Goal: Task Accomplishment & Management: Complete application form

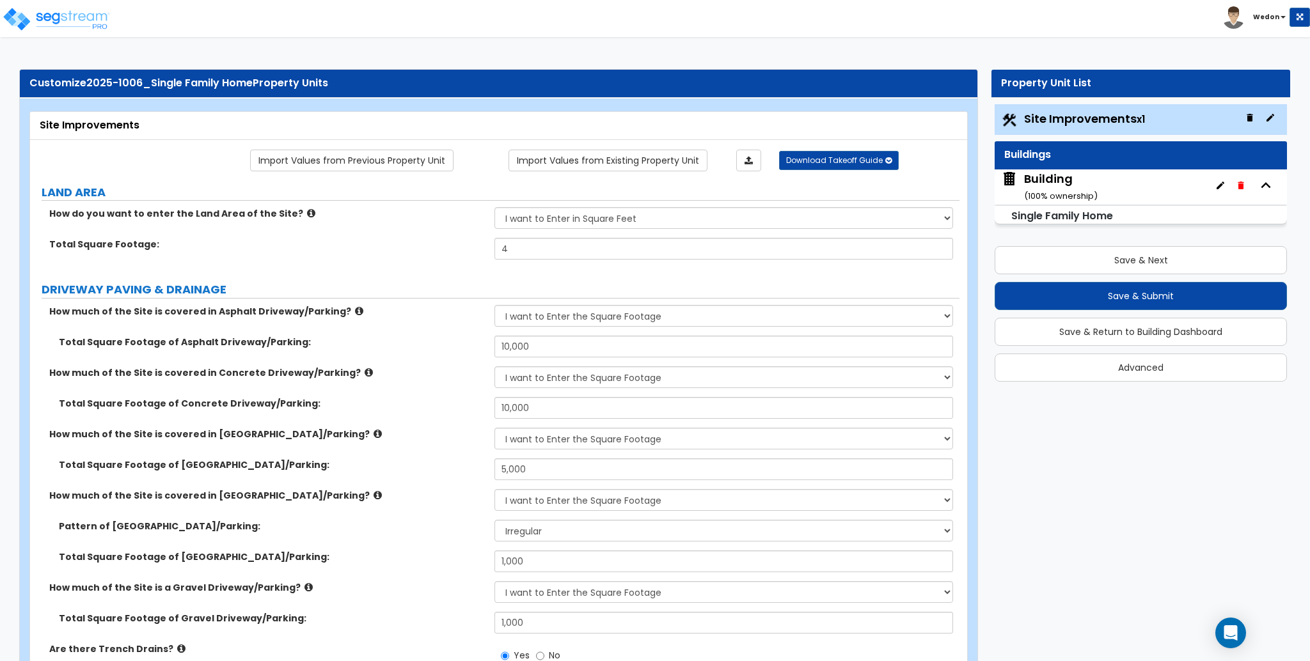
select select "2"
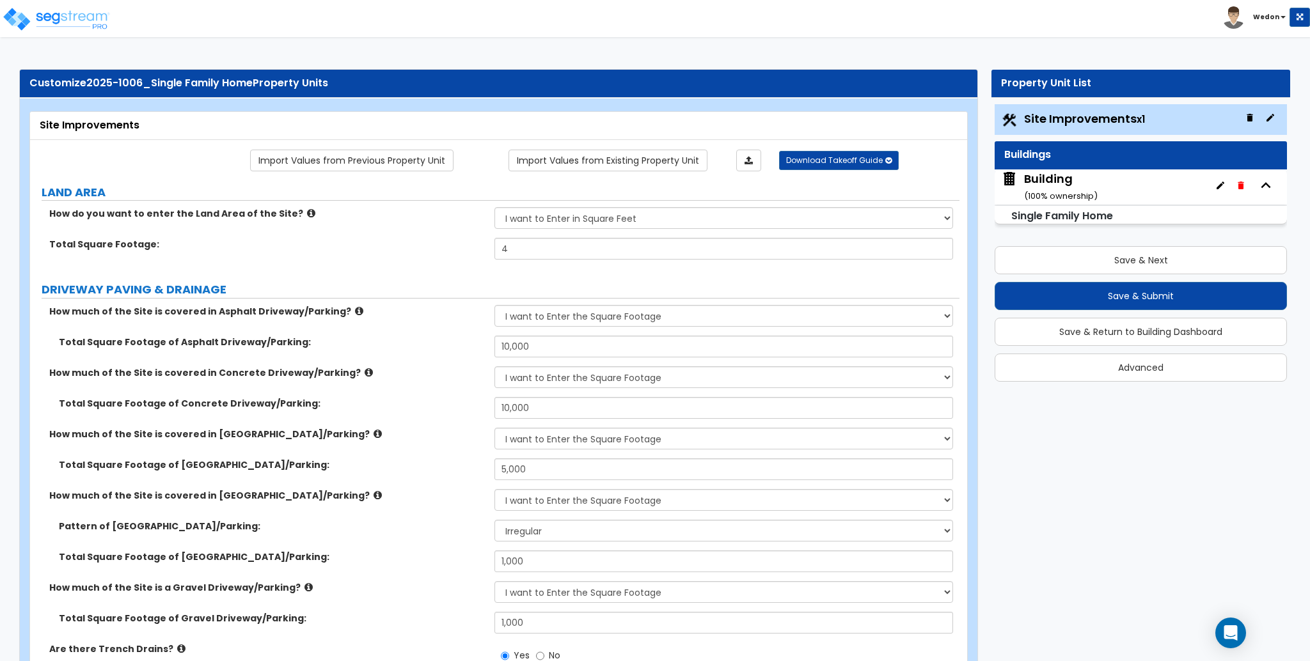
select select "1"
select select "2"
select select "3"
select select "2"
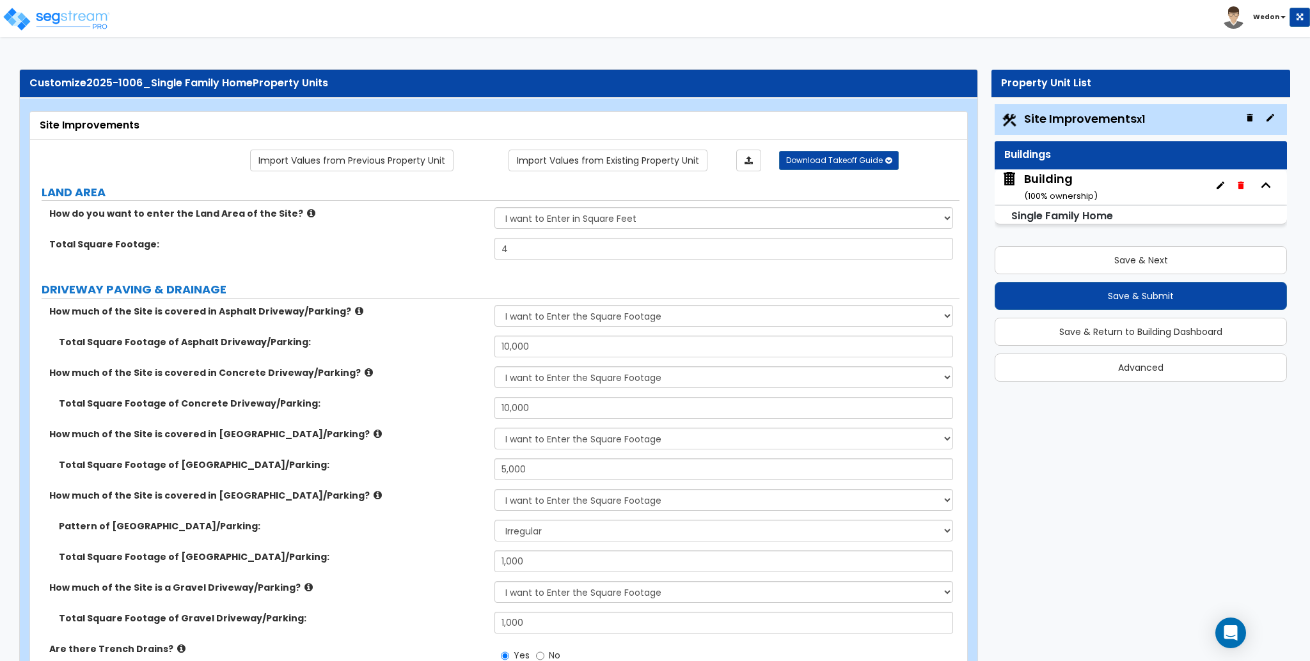
select select "5"
select select "9"
select select "2"
select select "1"
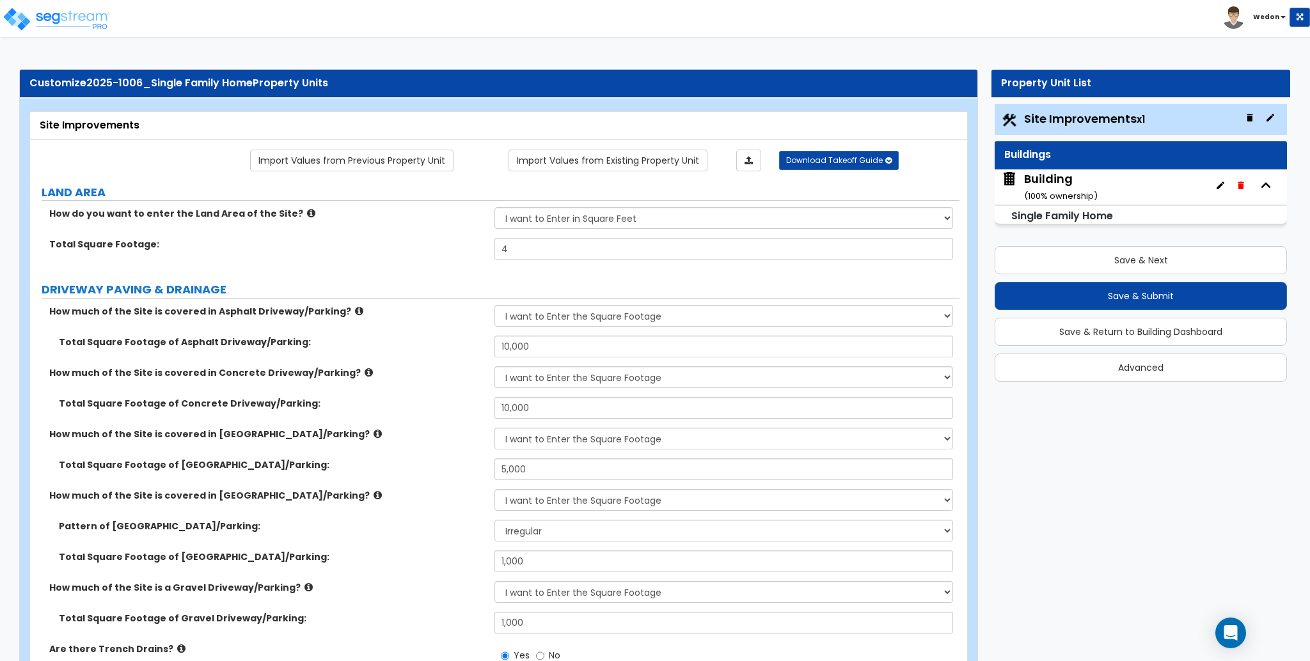
select select "6"
select select "2"
select select "1"
select select "2"
select select "3"
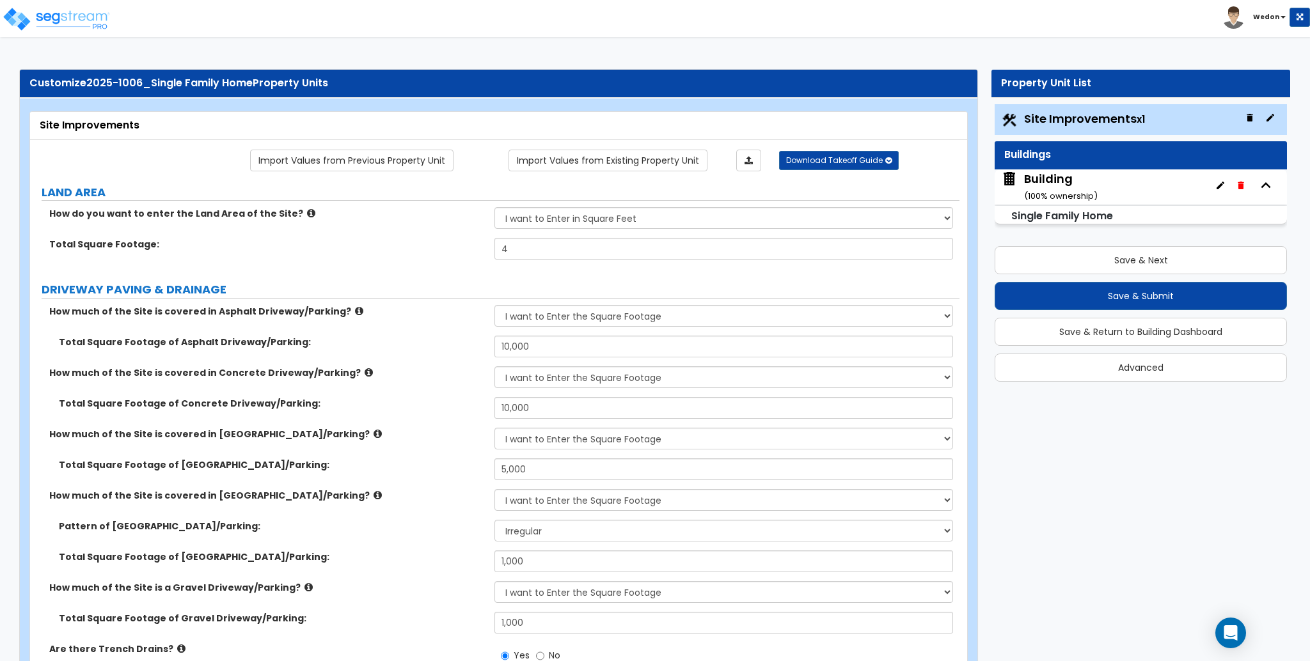
select select "2"
select select "1"
select select "2"
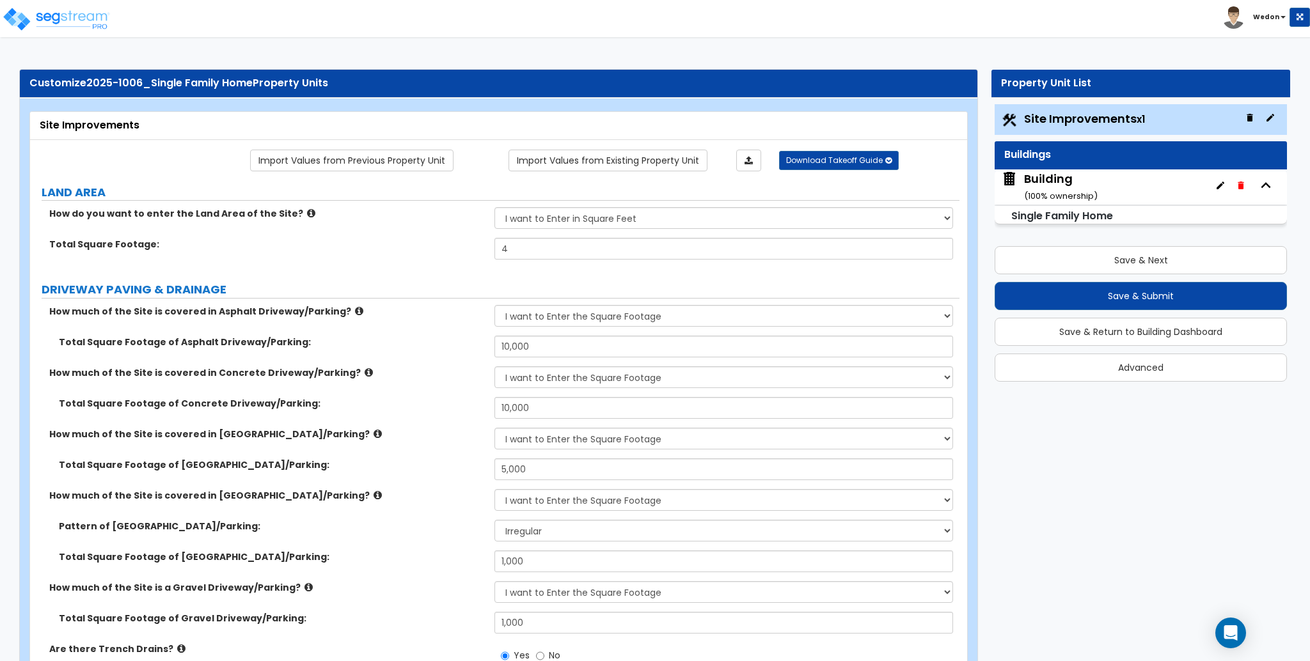
select select "2"
select select "3"
select select "2"
select select "5"
select select "7"
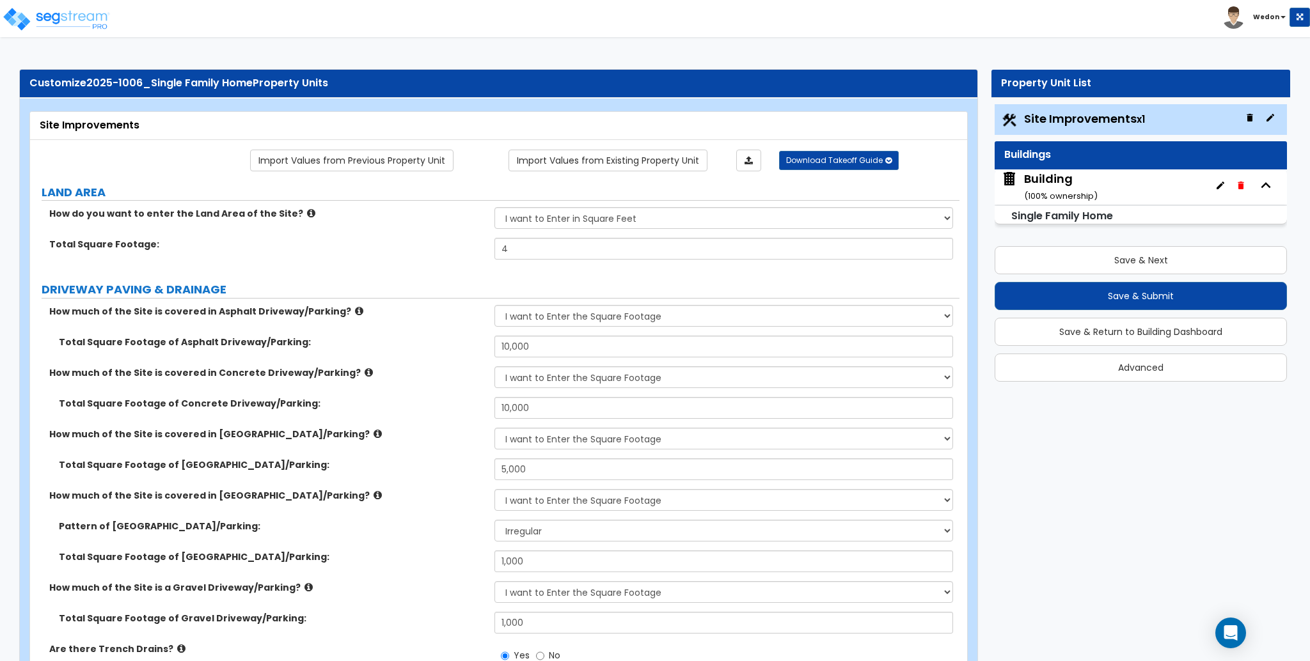
select select "3"
select select "2"
select select "8"
select select "9"
select select "3"
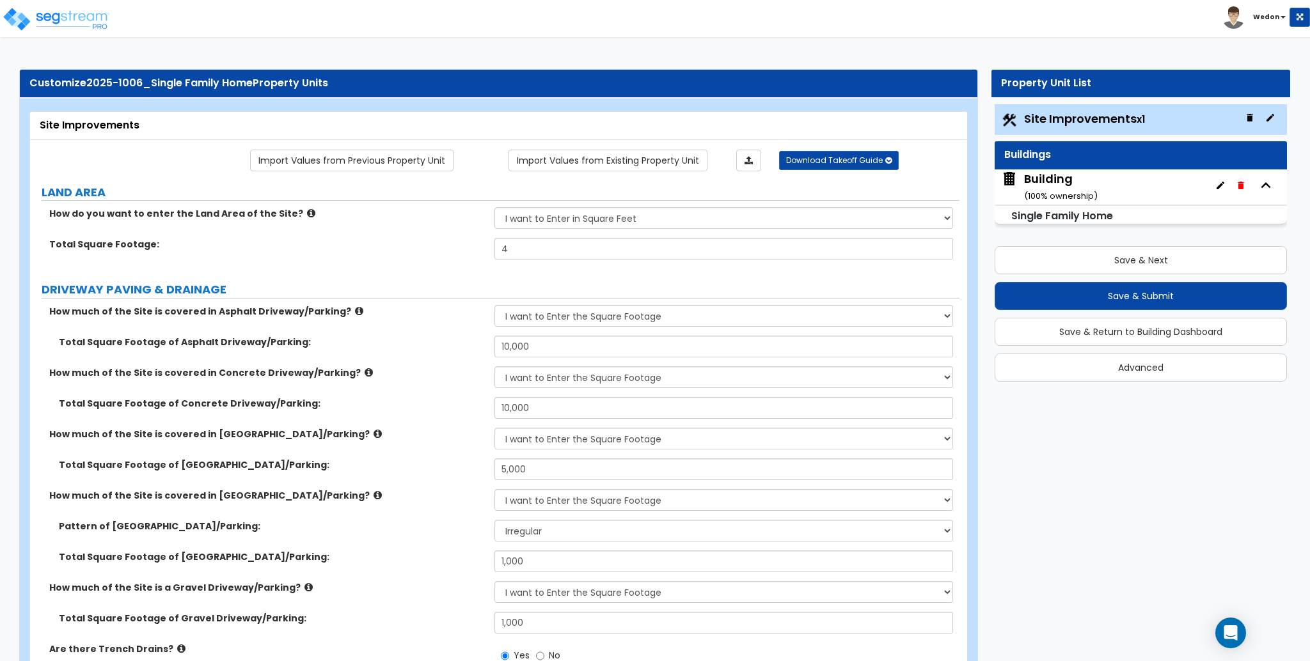
select select "2"
select select "3"
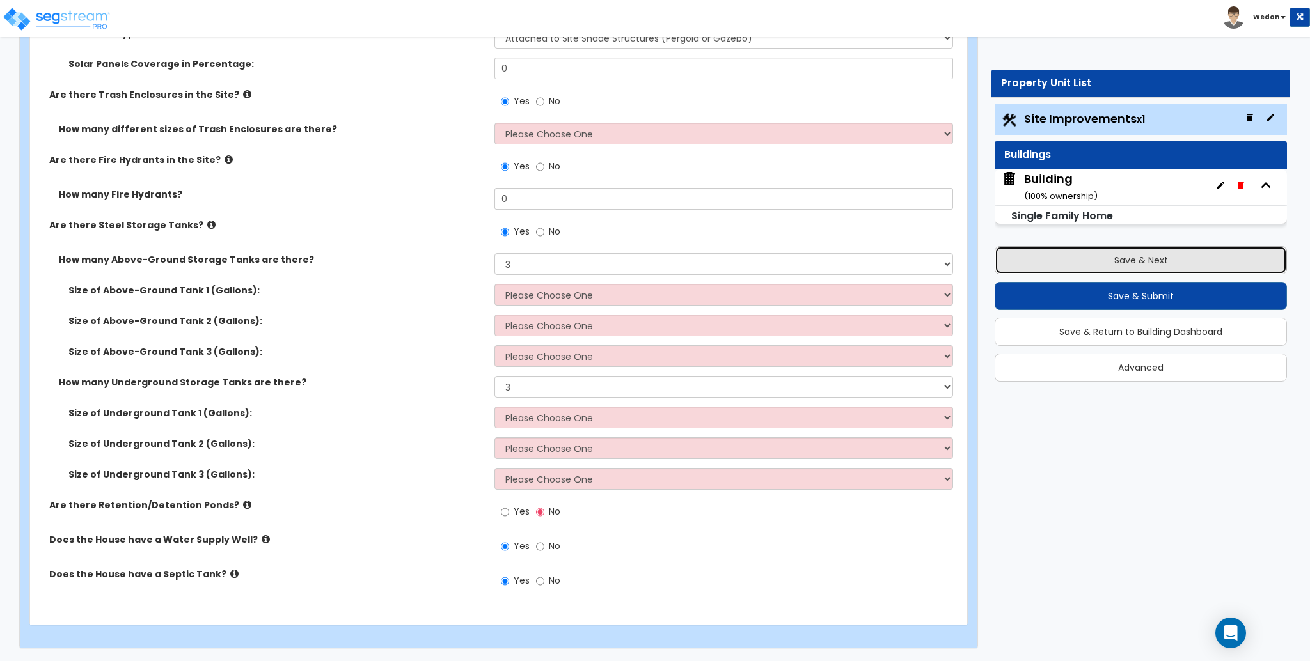
click at [1167, 249] on button "Save & Next" at bounding box center [1140, 260] width 292 height 28
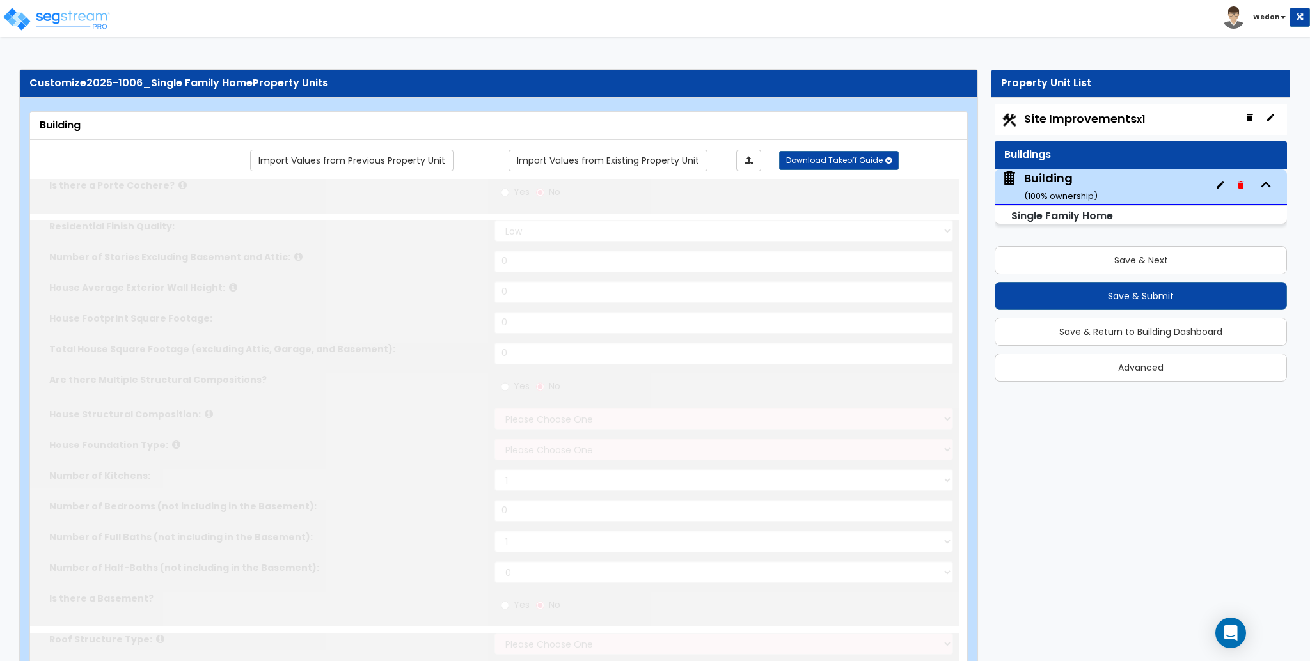
type input "1"
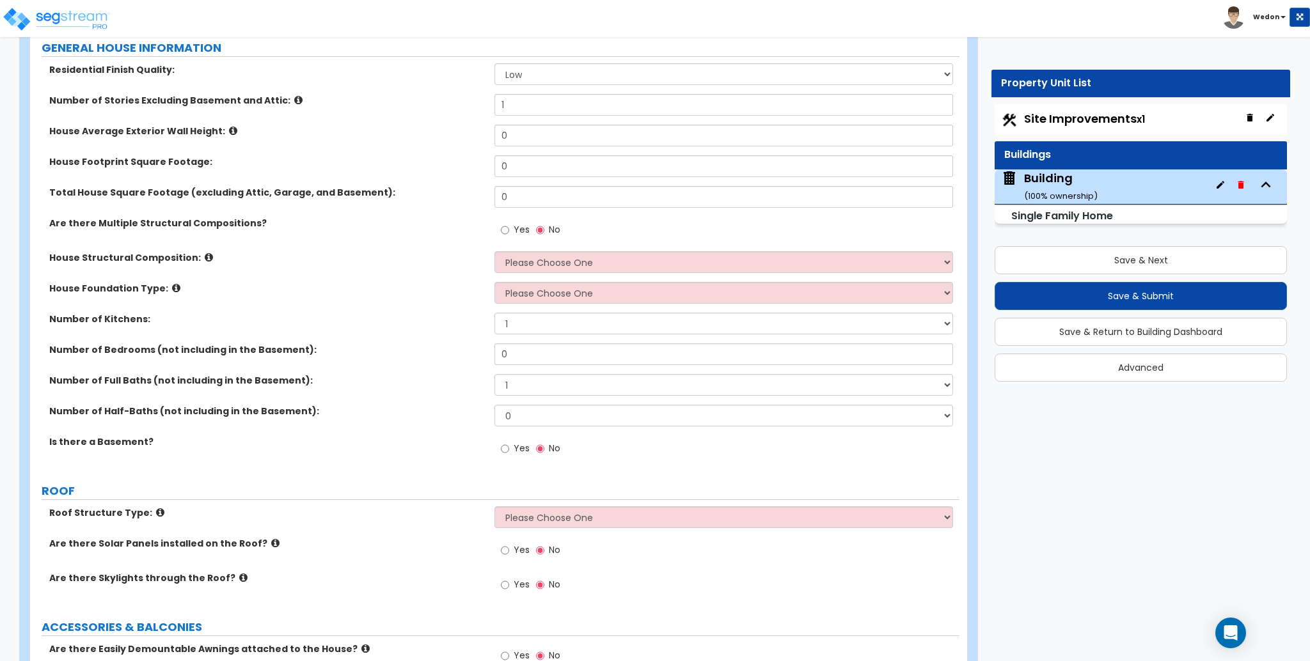
scroll to position [2847, 0]
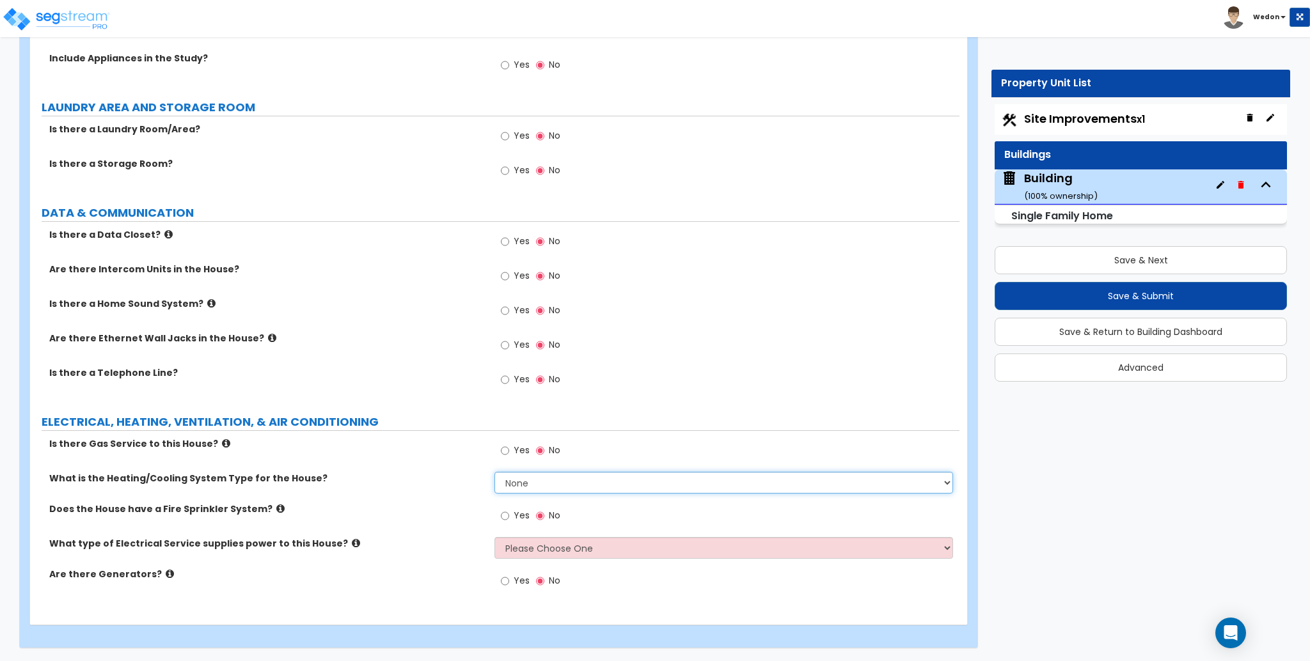
click at [583, 483] on select "None Heat Only Centralized Heating & Cooling Thru Wall Air Conditioners Mini Sp…" at bounding box center [723, 483] width 458 height 22
click at [409, 533] on div "Does the House have a Fire Sprinkler System? Yes No" at bounding box center [494, 520] width 929 height 35
click at [622, 540] on select "Please Choose One Overhead Underground" at bounding box center [723, 548] width 458 height 22
select select "1"
click at [494, 537] on select "Please Choose One Overhead Underground" at bounding box center [723, 548] width 458 height 22
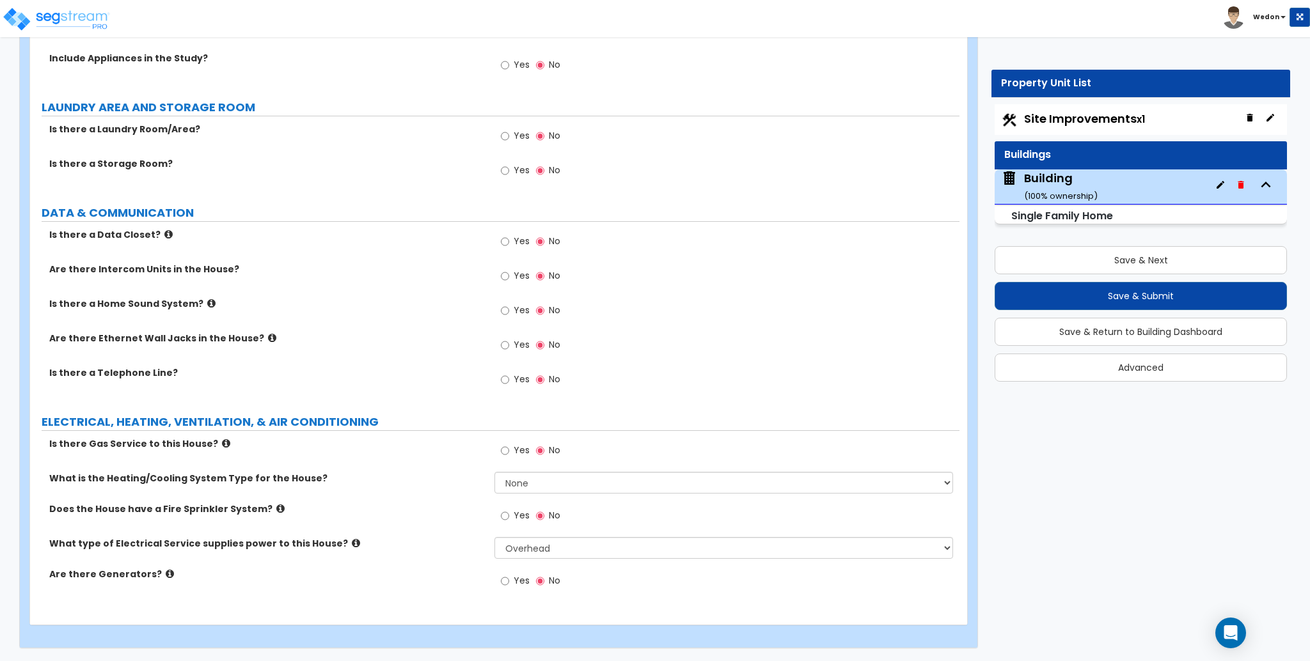
click at [510, 586] on label "Yes" at bounding box center [515, 583] width 29 height 22
click at [509, 586] on input "Yes" at bounding box center [505, 581] width 8 height 14
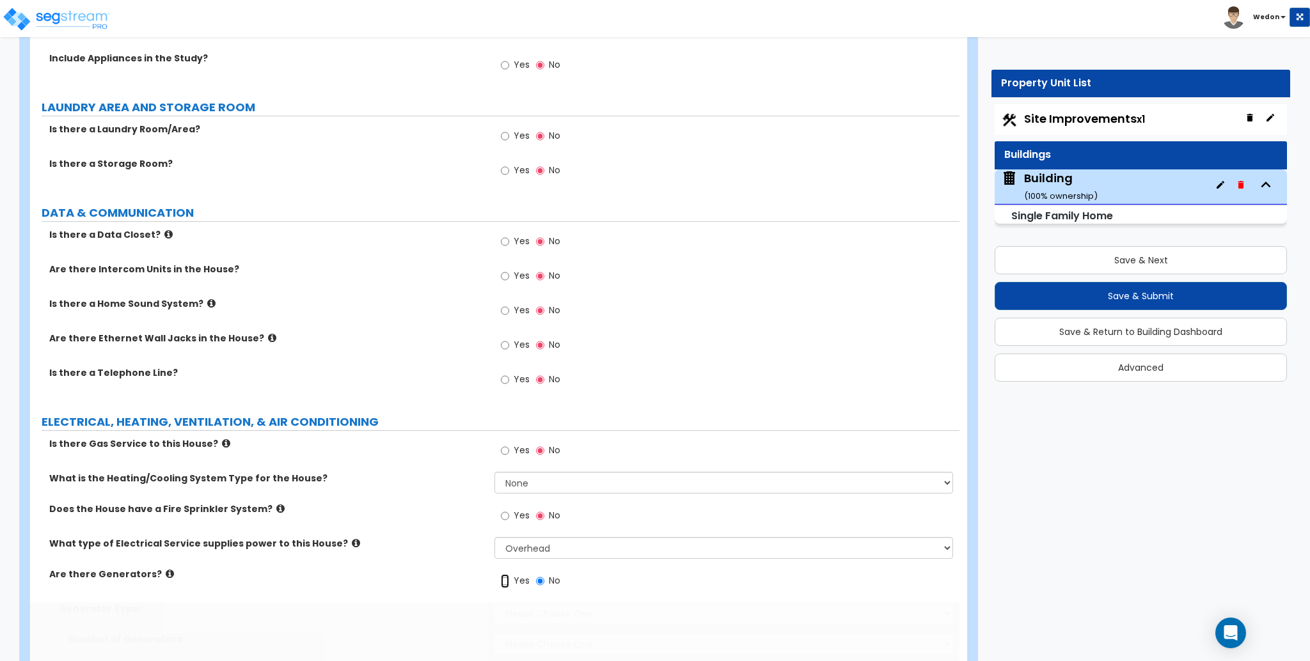
radio input "true"
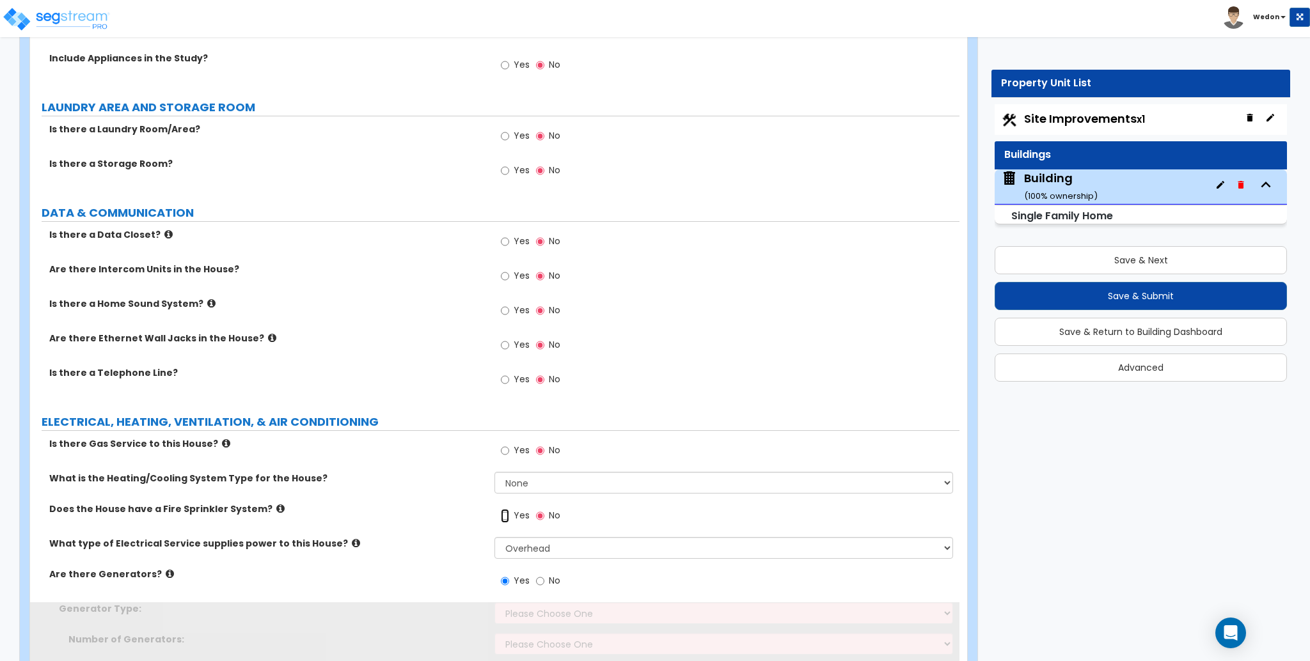
click at [506, 511] on input "Yes" at bounding box center [505, 516] width 8 height 14
radio input "true"
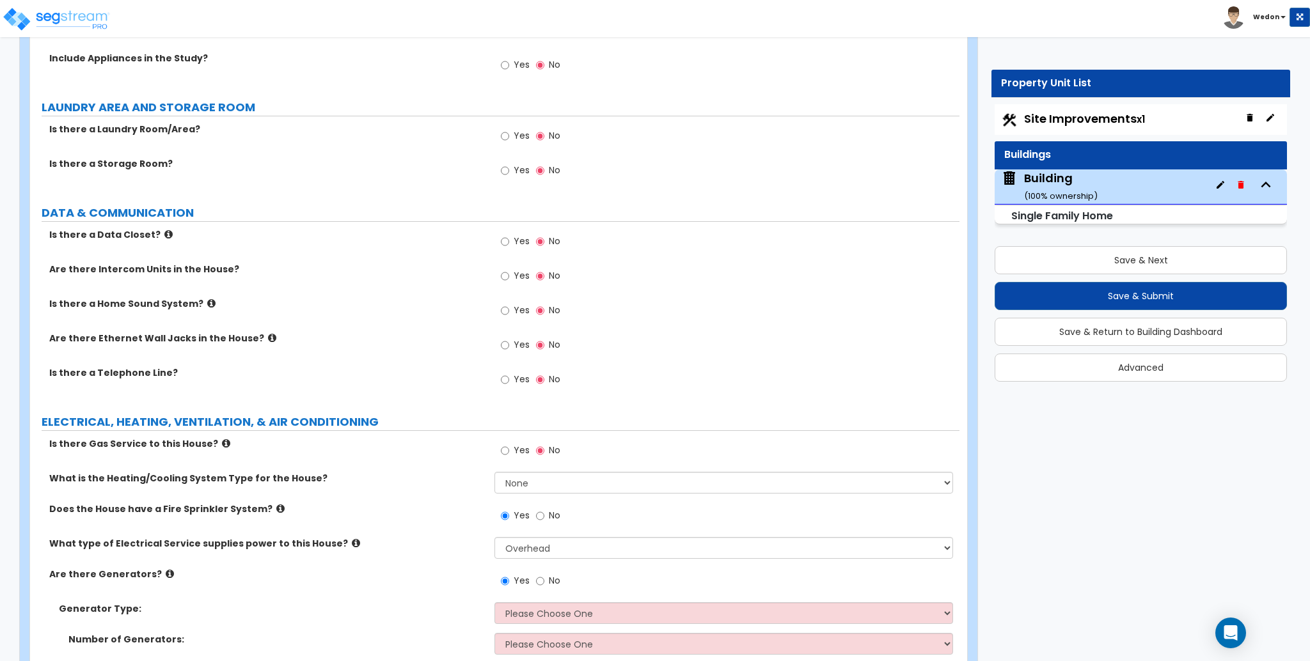
click at [517, 449] on span "Yes" at bounding box center [522, 450] width 16 height 13
click at [509, 449] on input "Yes" at bounding box center [505, 451] width 8 height 14
radio input "true"
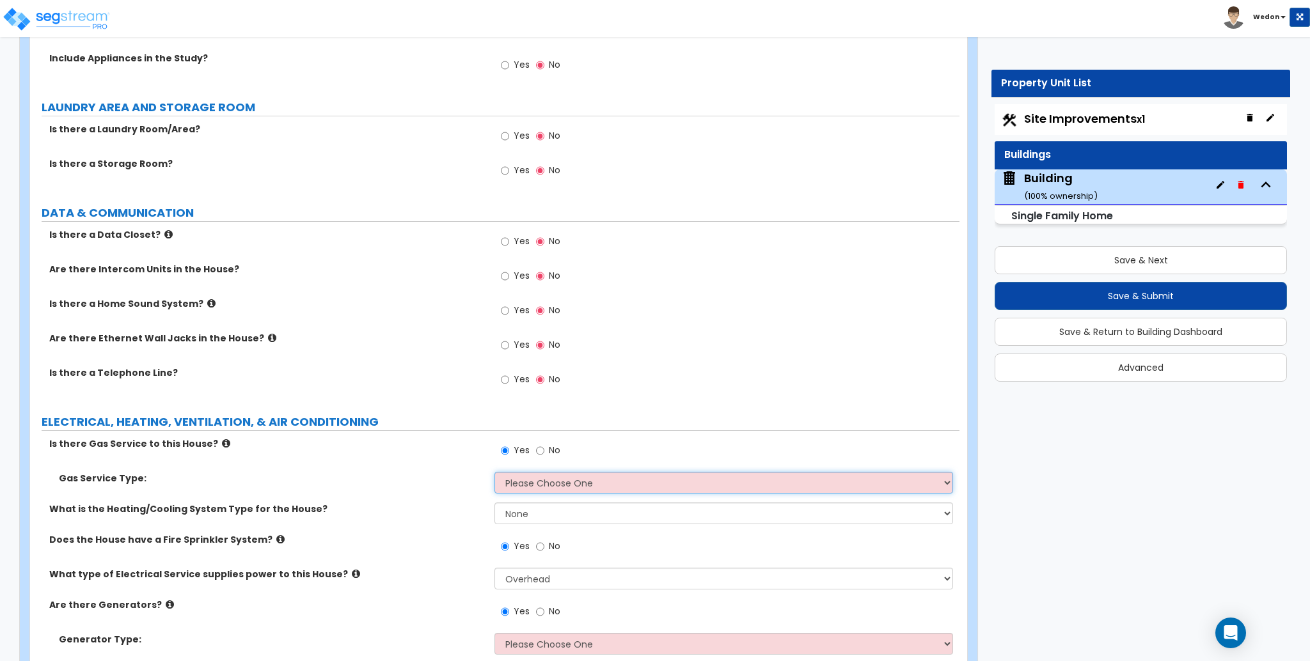
drag, startPoint x: 551, startPoint y: 478, endPoint x: 596, endPoint y: 486, distance: 46.1
click at [551, 478] on select "Please Choose One Natural Gas Service Propane Tank On-site" at bounding box center [723, 483] width 458 height 22
select select "1"
click at [494, 472] on select "Please Choose One Natural Gas Service Propane Tank On-site" at bounding box center [723, 483] width 458 height 22
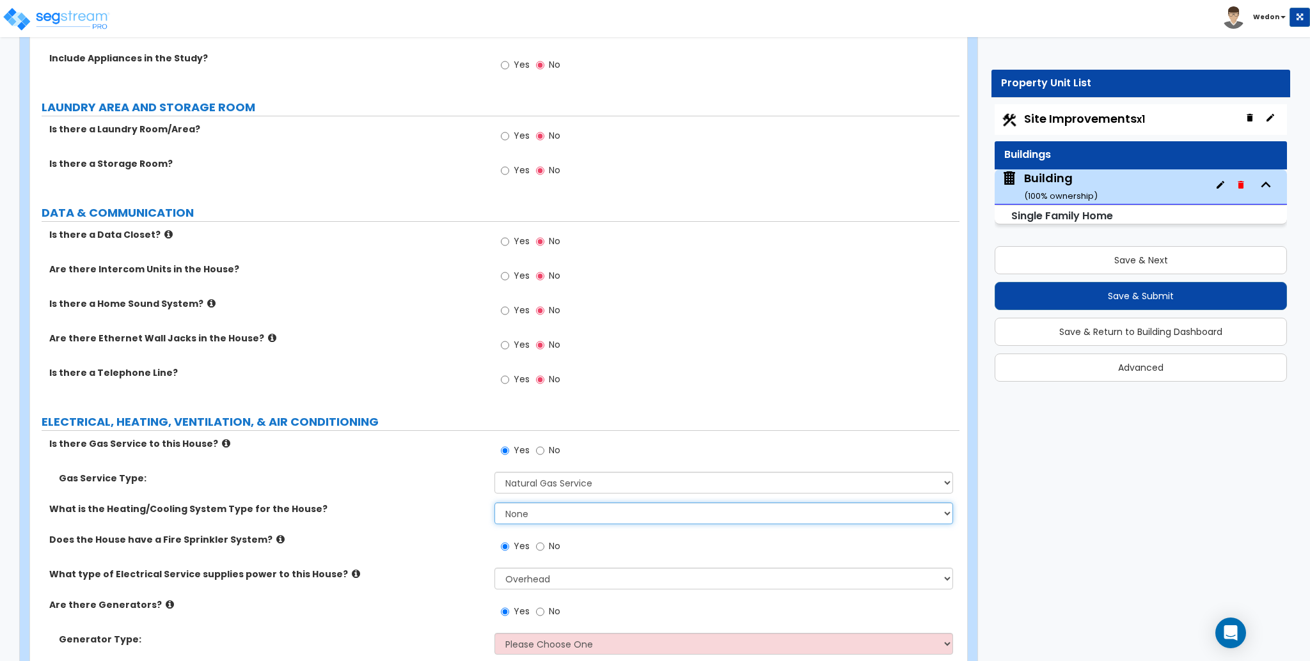
drag, startPoint x: 559, startPoint y: 517, endPoint x: 569, endPoint y: 523, distance: 11.5
click at [559, 517] on select "None Heat Only Centralized Heating & Cooling Thru Wall Air Conditioners Mini Sp…" at bounding box center [723, 514] width 458 height 22
select select "1"
click at [494, 503] on select "None Heat Only Centralized Heating & Cooling Thru Wall Air Conditioners Mini Sp…" at bounding box center [723, 514] width 458 height 22
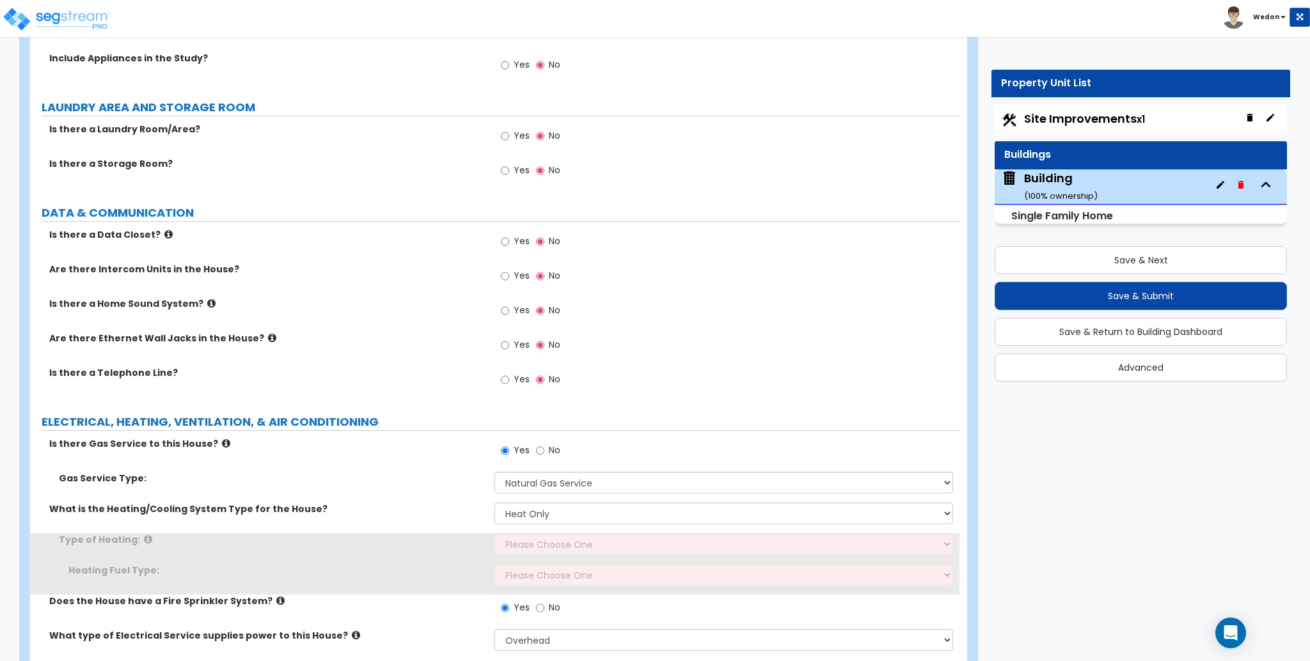
click at [425, 549] on div "Type of Heating: Please Choose One Wall Heater Electric Baseboard Heater Hydron…" at bounding box center [494, 548] width 929 height 31
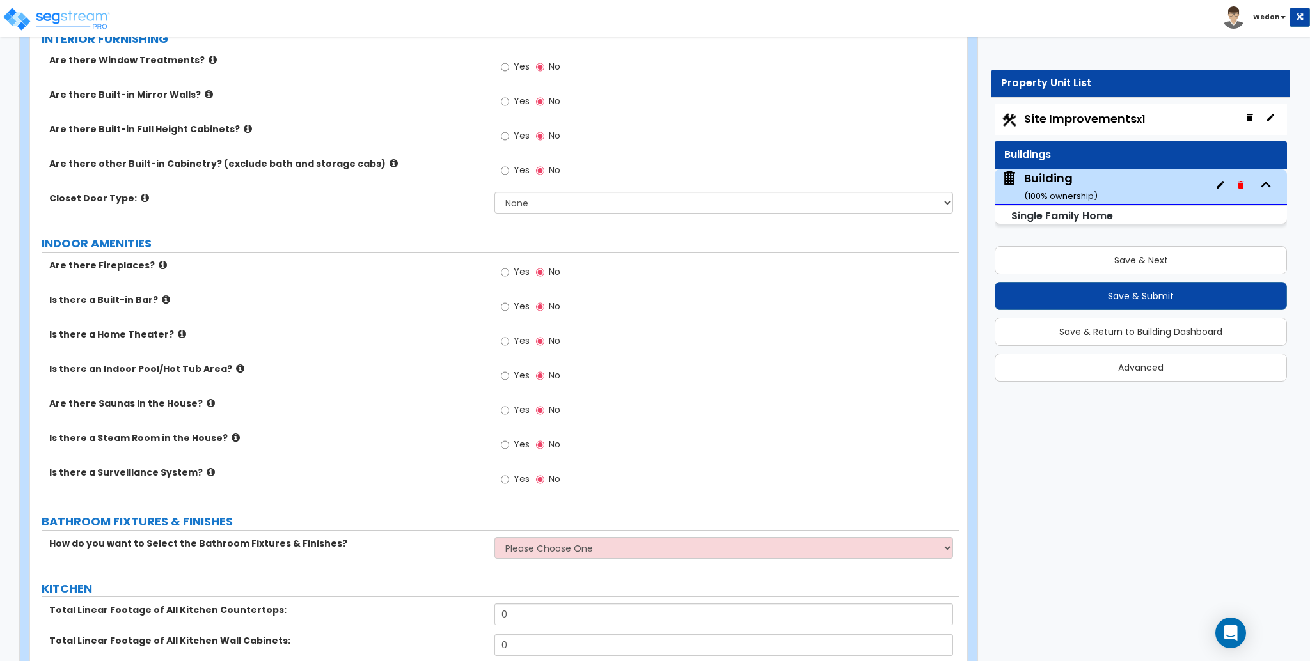
scroll to position [2063, 0]
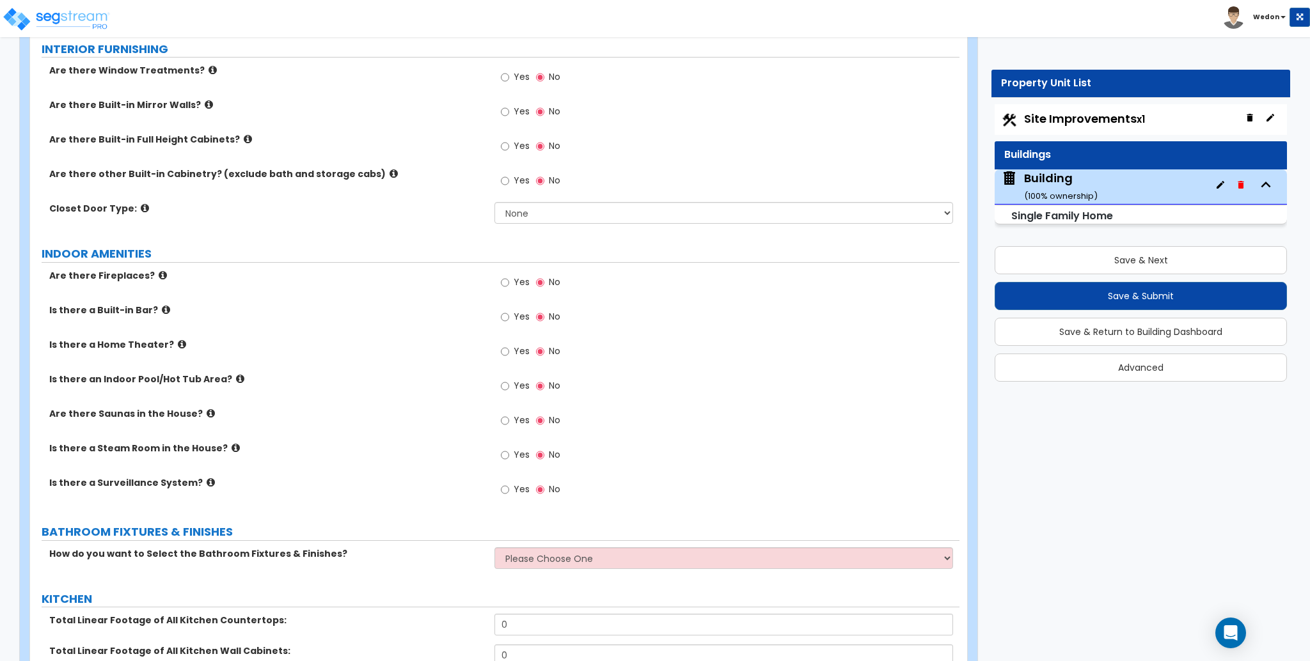
click at [518, 489] on span "Yes" at bounding box center [522, 489] width 16 height 13
click at [509, 489] on input "Yes" at bounding box center [505, 490] width 8 height 14
radio input "true"
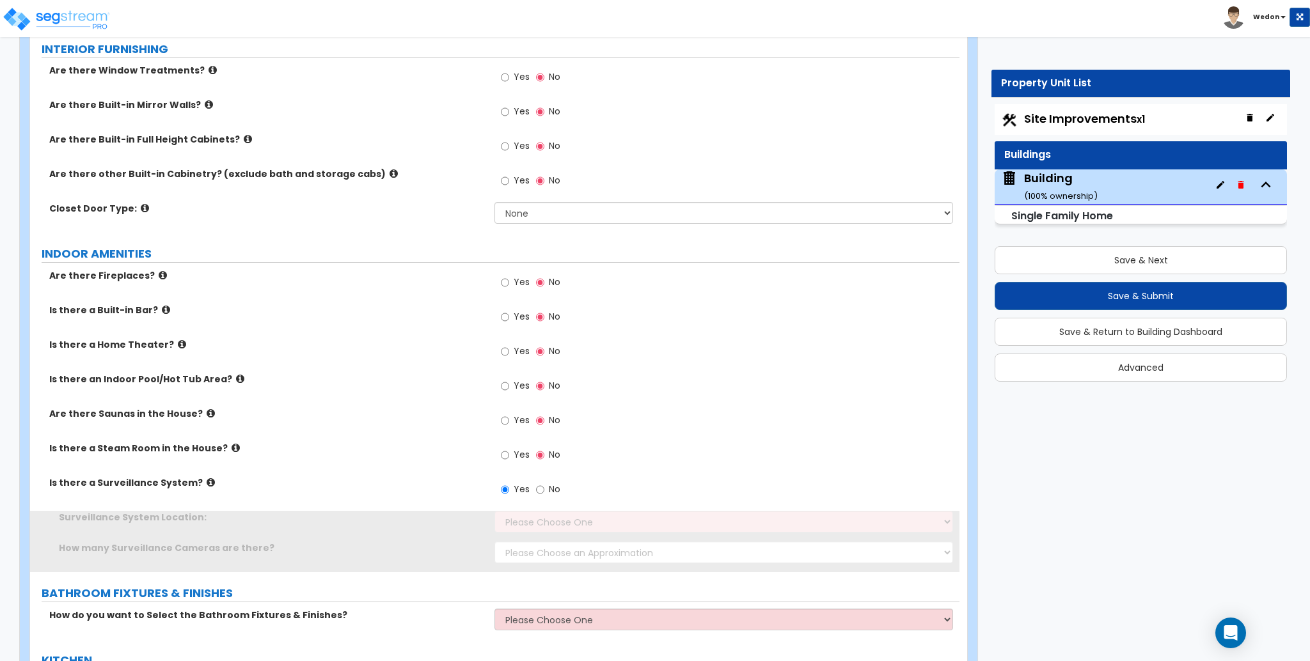
click at [518, 452] on span "Yes" at bounding box center [522, 454] width 16 height 13
click at [509, 452] on input "Yes" at bounding box center [505, 455] width 8 height 14
radio input "true"
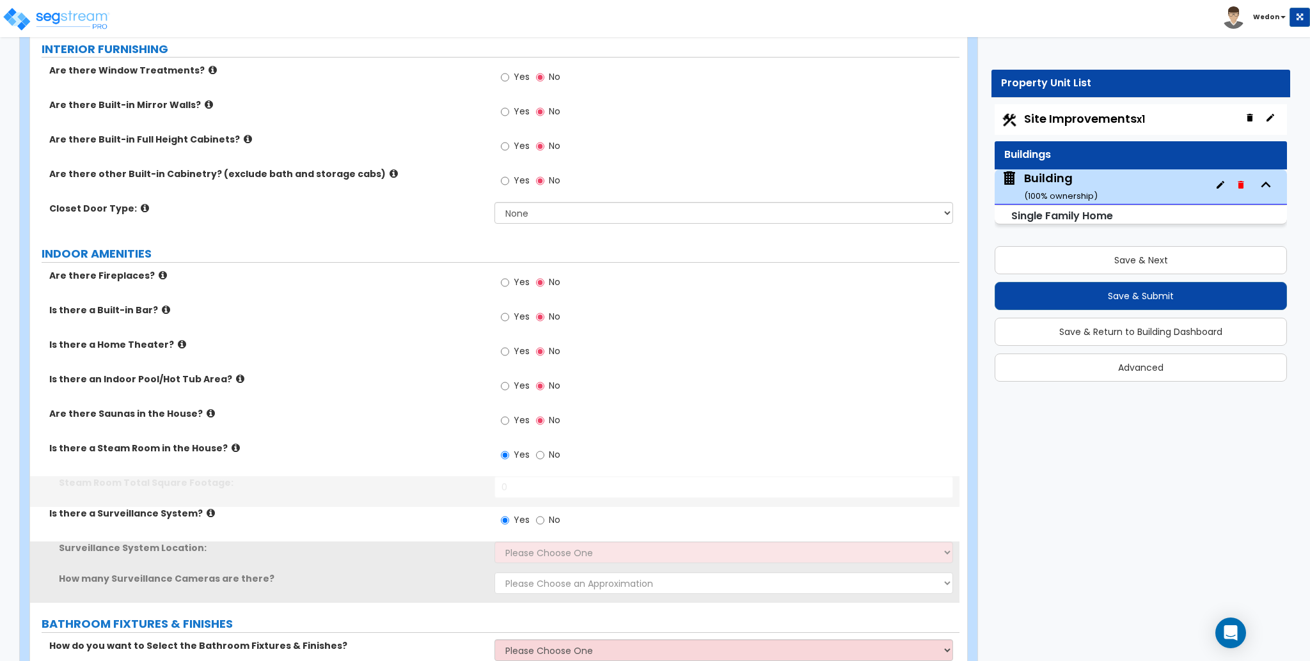
click at [515, 415] on span "Yes" at bounding box center [522, 420] width 16 height 13
click at [509, 415] on input "Yes" at bounding box center [505, 421] width 8 height 14
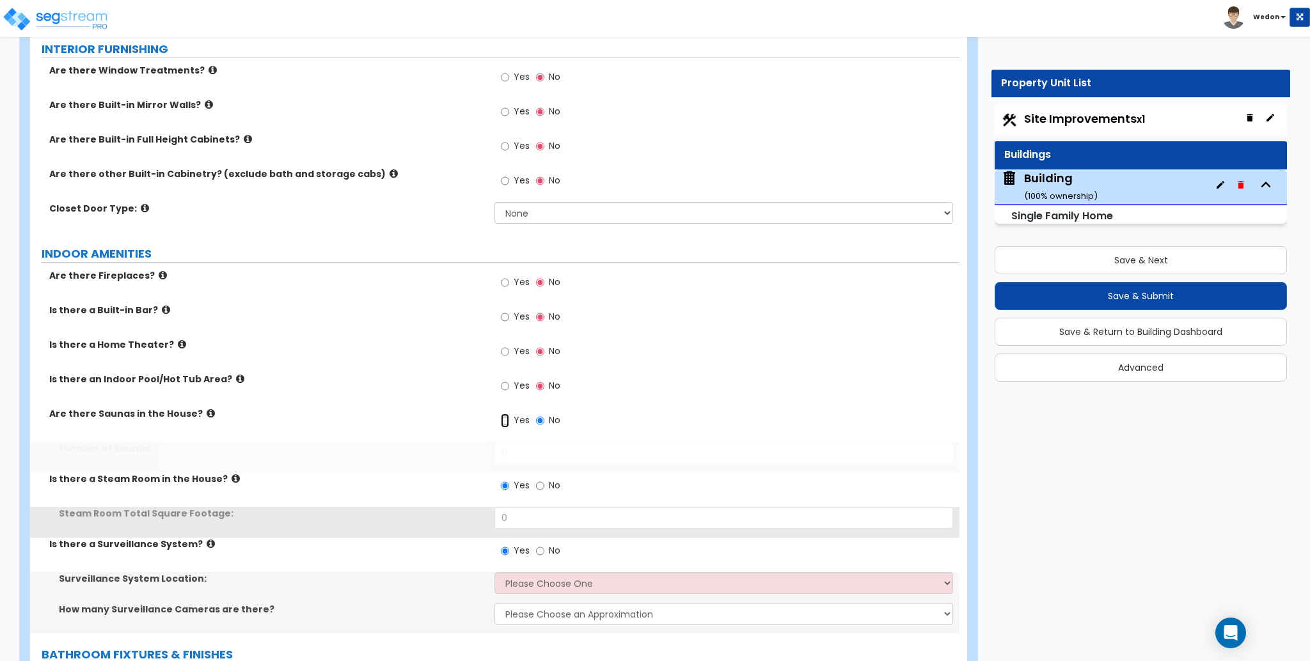
radio input "true"
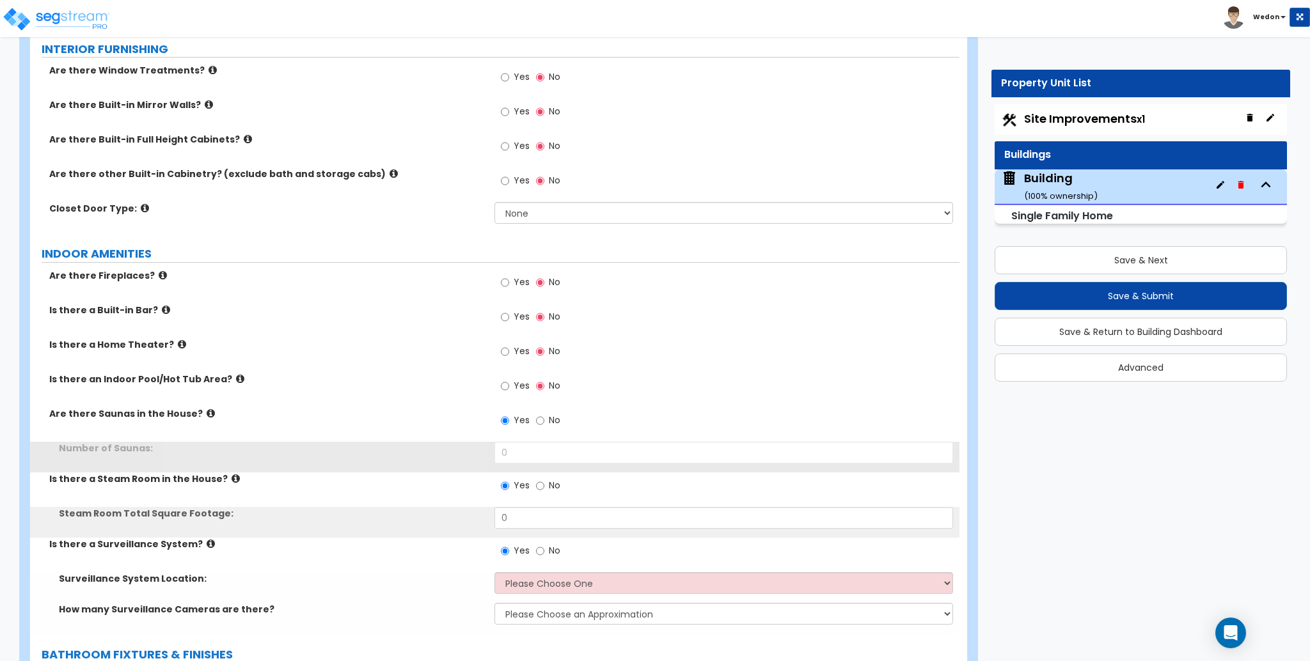
click at [515, 382] on span "Yes" at bounding box center [522, 385] width 16 height 13
click at [509, 382] on input "Yes" at bounding box center [505, 386] width 8 height 14
radio input "true"
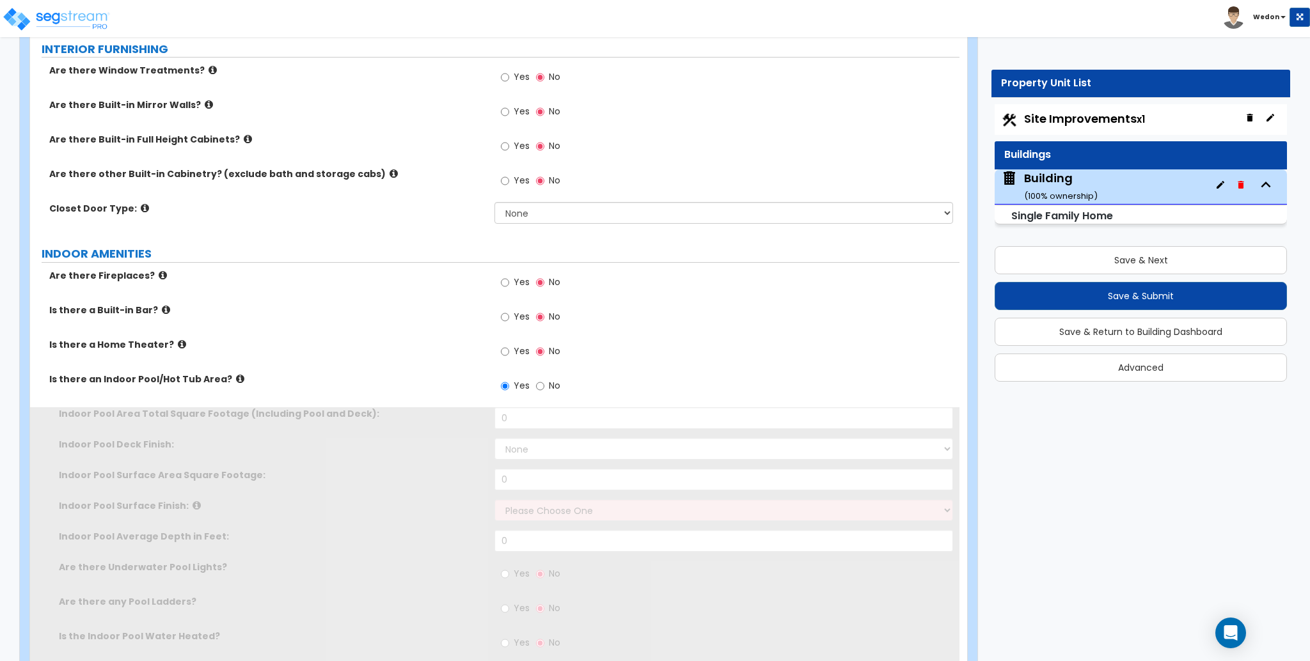
click at [513, 348] on label "Yes" at bounding box center [515, 353] width 29 height 22
click at [509, 348] on input "Yes" at bounding box center [505, 352] width 8 height 14
radio input "true"
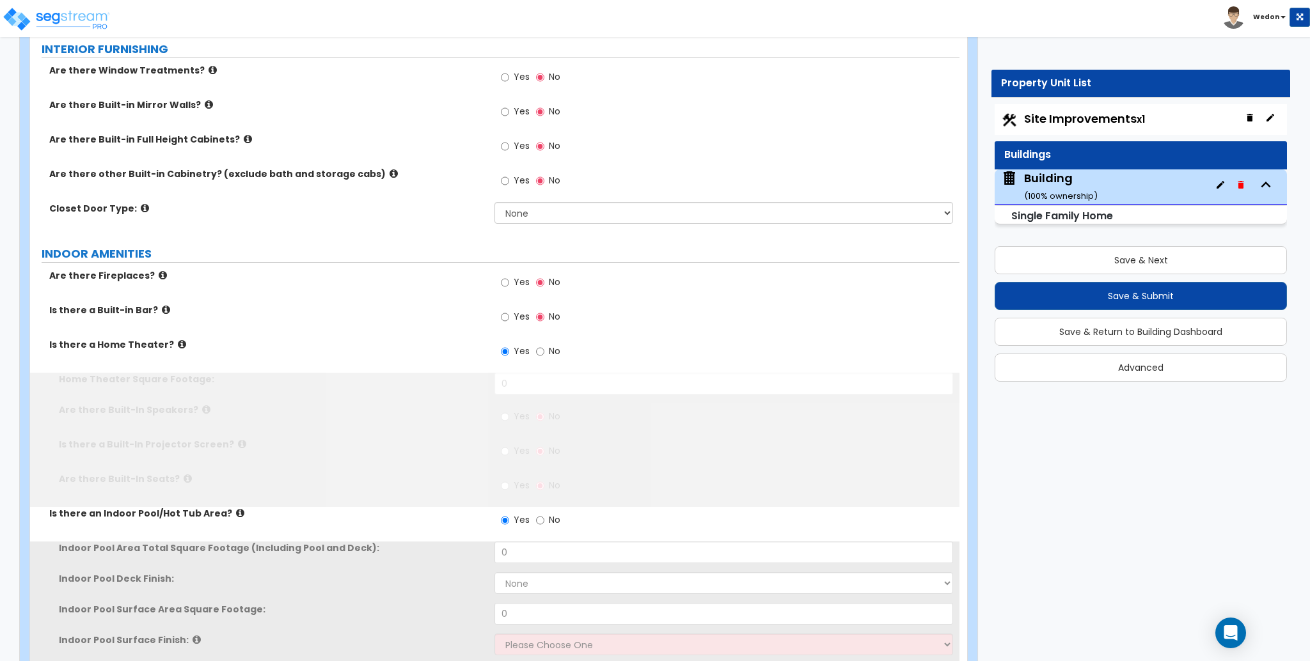
click at [513, 316] on label "Yes" at bounding box center [515, 319] width 29 height 22
click at [509, 316] on input "Yes" at bounding box center [505, 317] width 8 height 14
radio input "true"
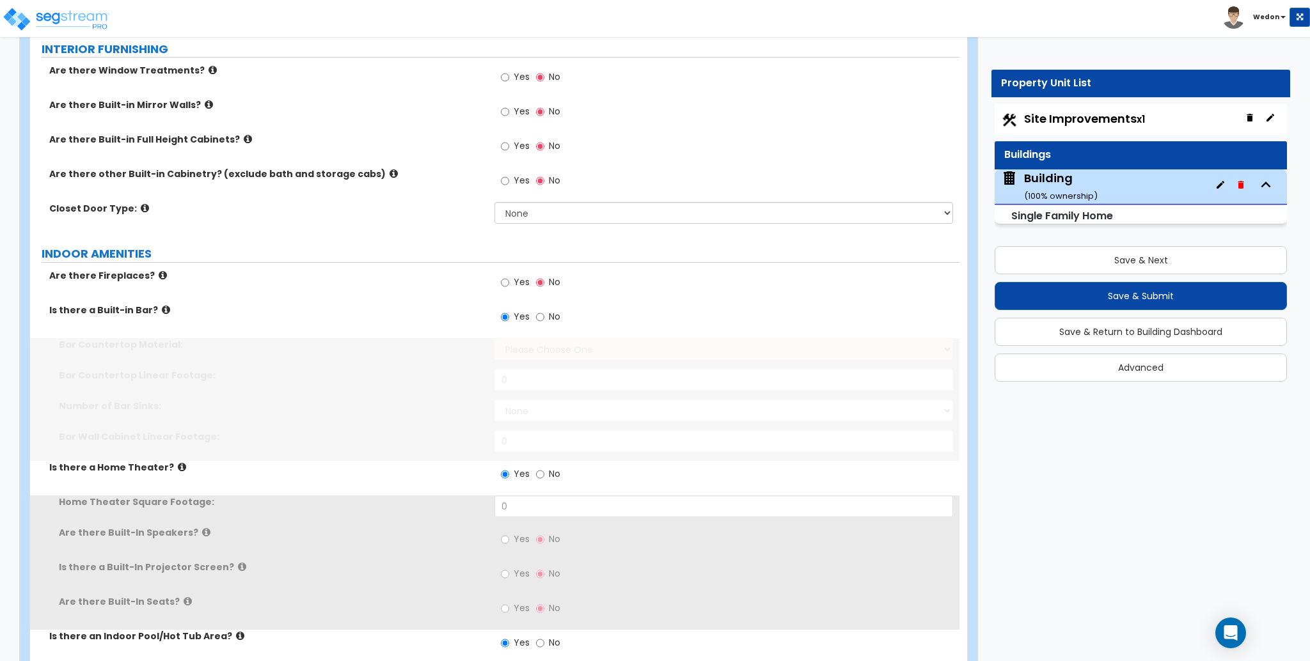
click at [513, 283] on label "Yes" at bounding box center [515, 284] width 29 height 22
click at [509, 283] on input "Yes" at bounding box center [505, 283] width 8 height 14
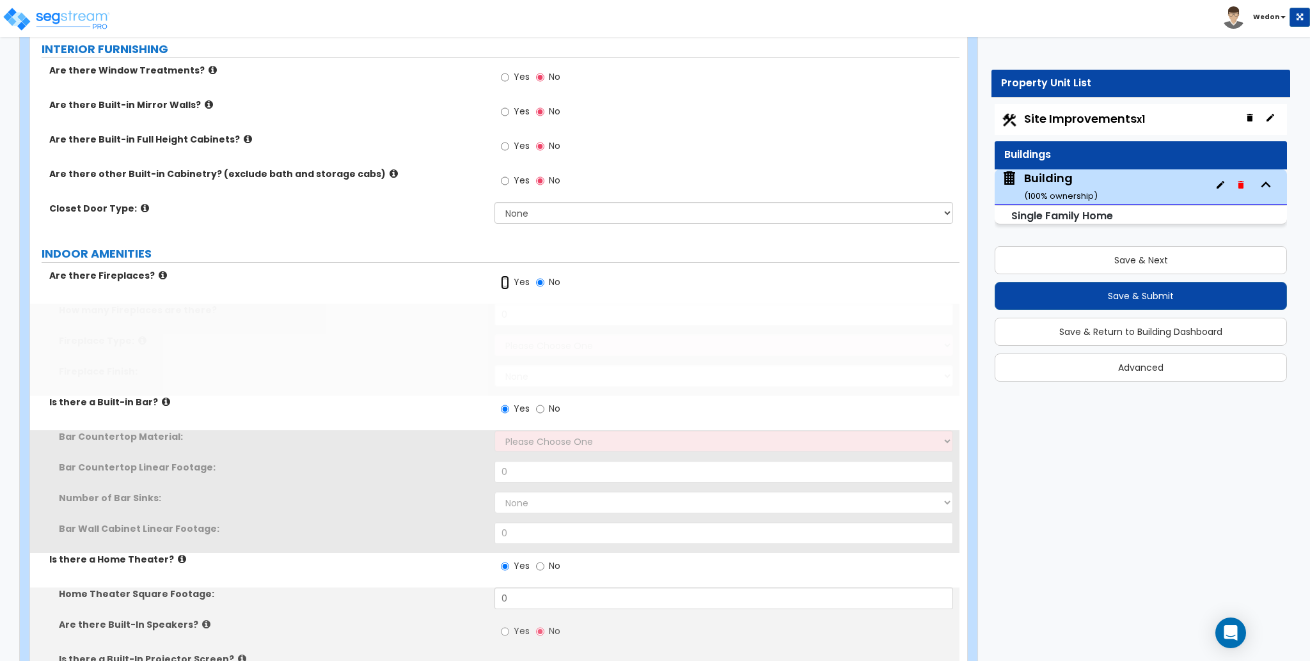
radio input "true"
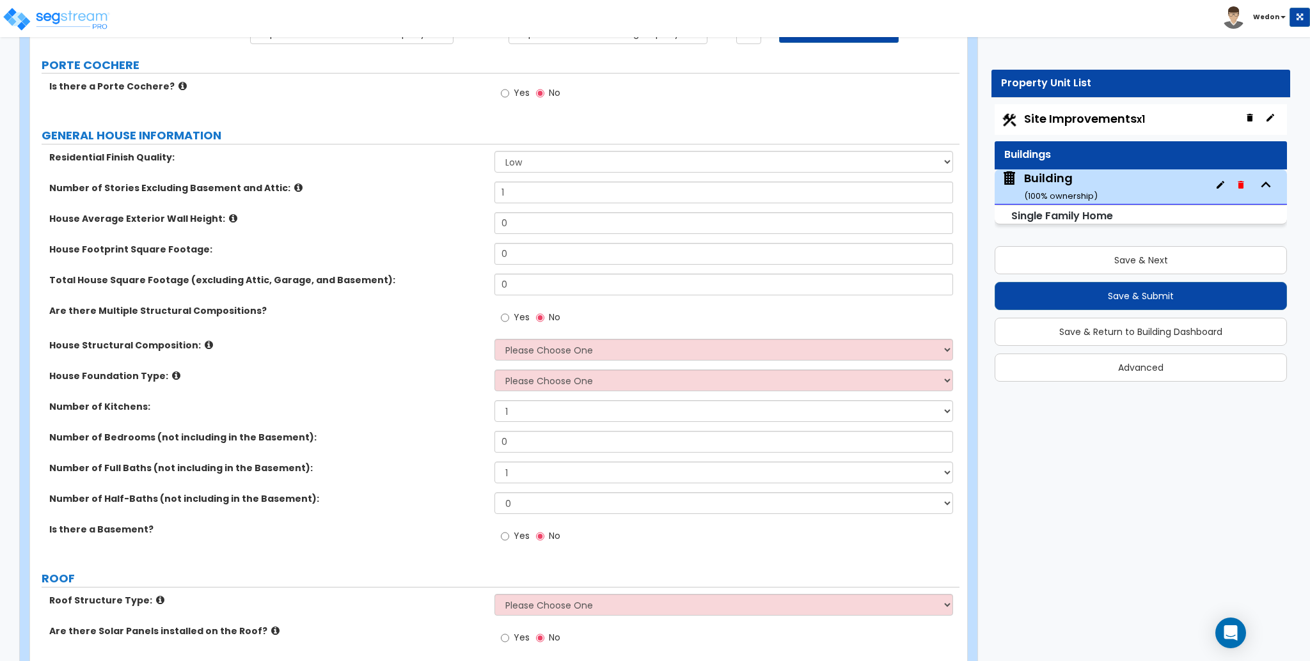
scroll to position [0, 0]
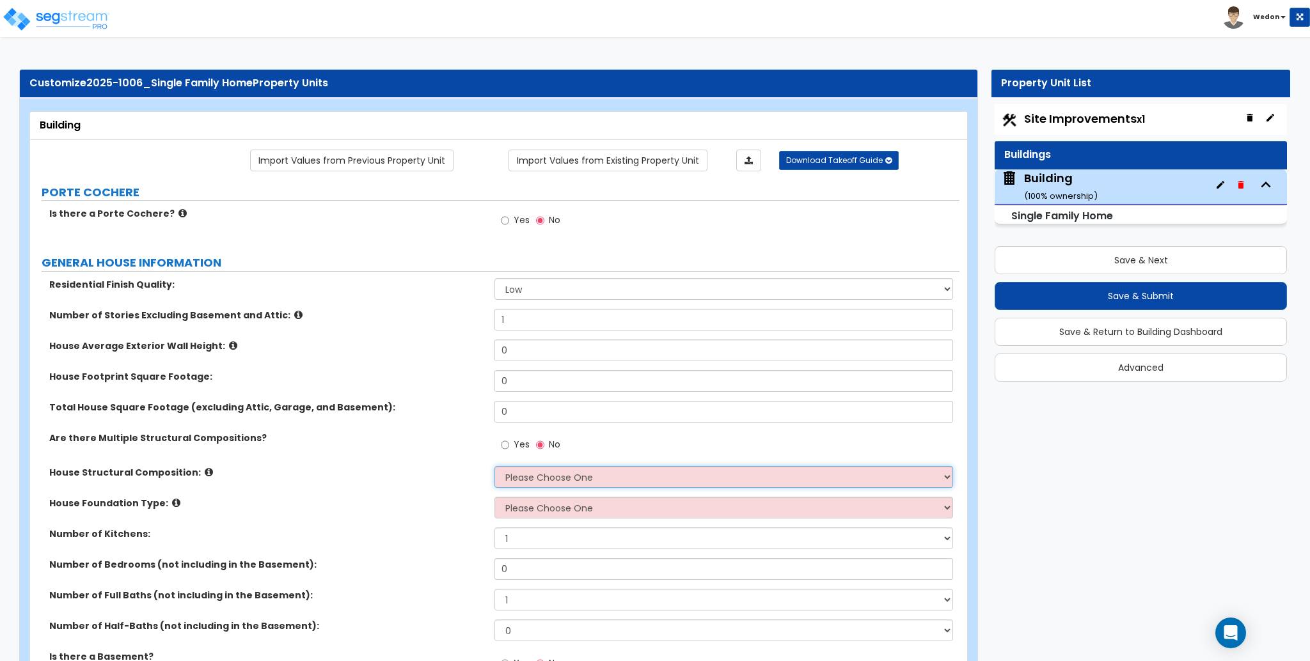
click at [641, 469] on select "Please Choose One Reinforced Concrete Structural Steel Brick Masonry CMU Masonr…" at bounding box center [723, 477] width 458 height 22
select select "3"
click at [494, 466] on select "Please Choose One Reinforced Concrete Structural Steel Brick Masonry CMU Masonr…" at bounding box center [723, 477] width 458 height 22
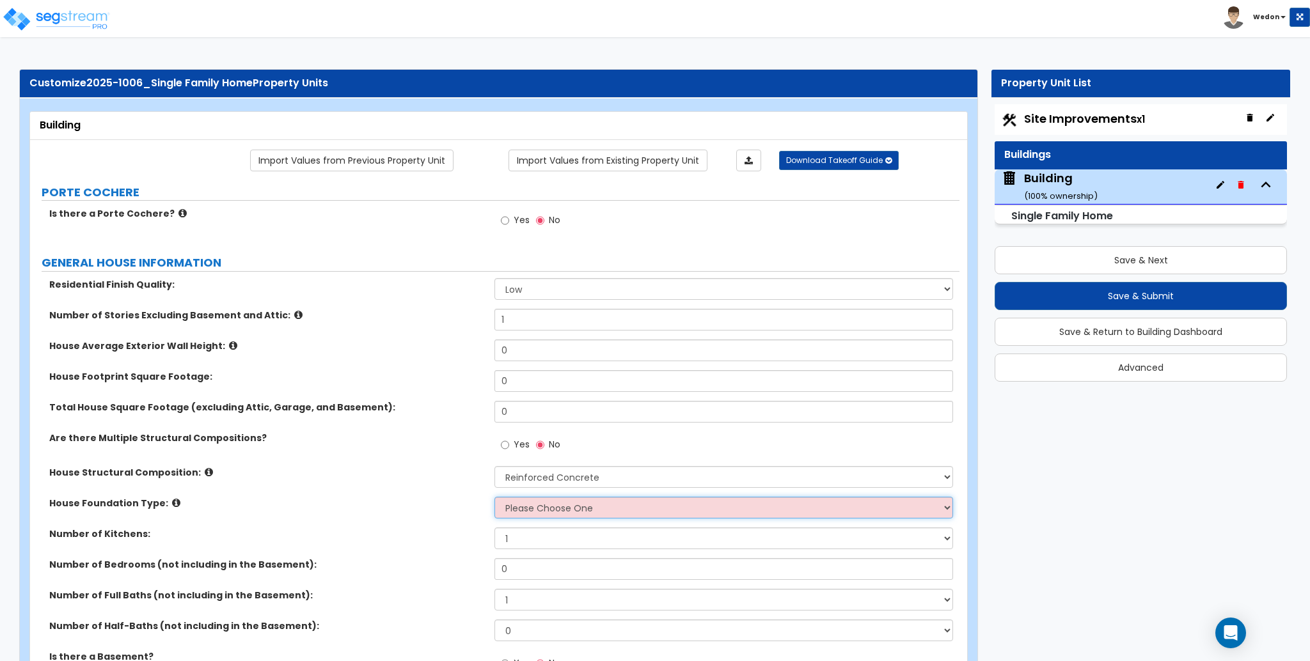
drag, startPoint x: 578, startPoint y: 512, endPoint x: 593, endPoint y: 513, distance: 15.4
click at [578, 512] on select "Please Choose One Crawl Space Pier-Elevated First floor Slab on Grade" at bounding box center [723, 508] width 458 height 22
select select "1"
click at [494, 497] on select "Please Choose One Crawl Space Pier-Elevated First floor Slab on Grade" at bounding box center [723, 508] width 458 height 22
click at [431, 494] on div "House Structural Composition: Please Choose One Reinforced Concrete Structural …" at bounding box center [494, 481] width 929 height 31
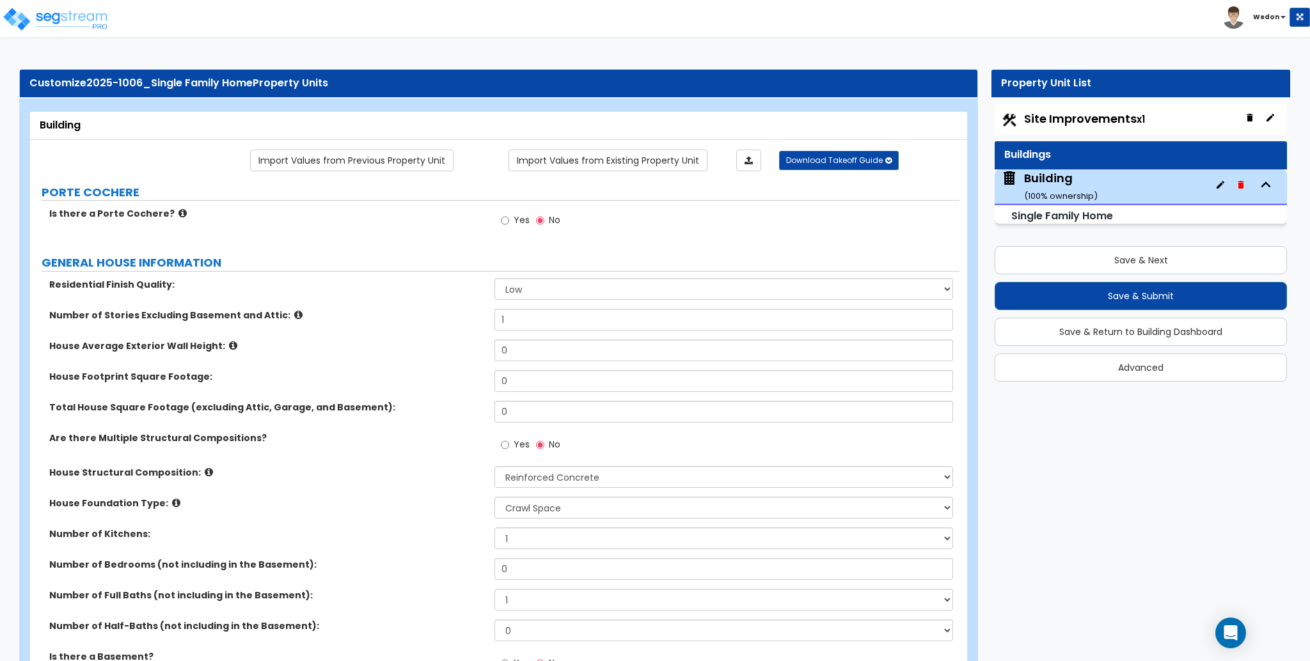
drag, startPoint x: 441, startPoint y: 356, endPoint x: 448, endPoint y: 347, distance: 10.9
click at [441, 354] on div "House Average Exterior Wall Height: 0" at bounding box center [494, 355] width 929 height 31
click at [567, 285] on select "Low Average High" at bounding box center [723, 289] width 458 height 22
select select "1"
click at [494, 278] on select "Low Average High" at bounding box center [723, 289] width 458 height 22
